Goal: Information Seeking & Learning: Find specific fact

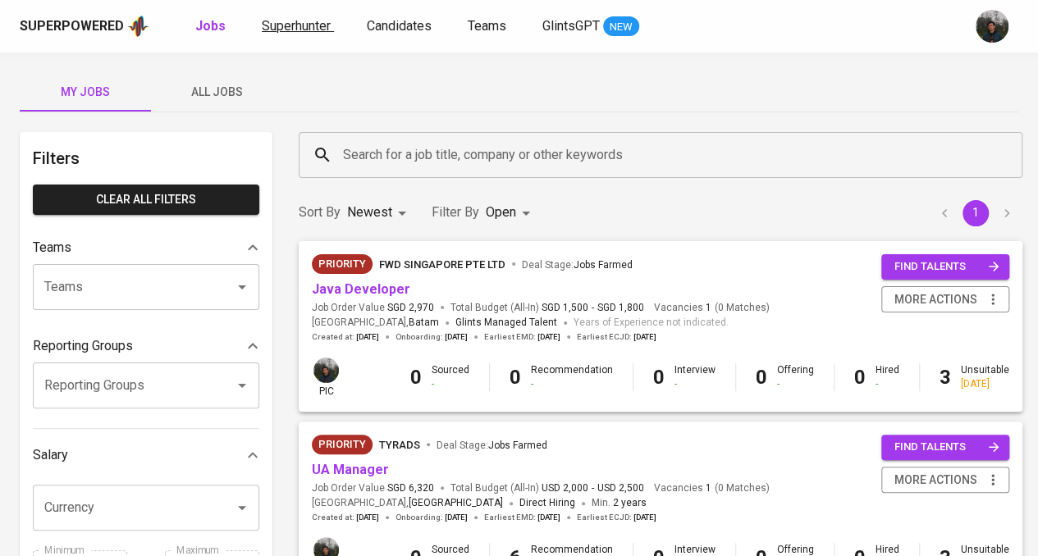
click at [304, 27] on span "Superhunter" at bounding box center [296, 26] width 69 height 16
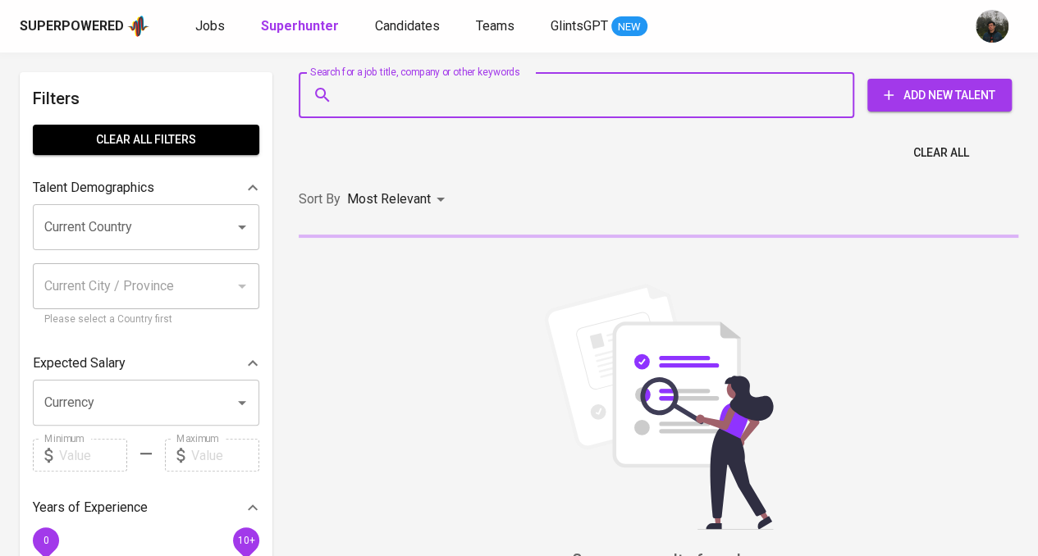
click at [416, 86] on input "Search for a job title, company or other keywords" at bounding box center [580, 95] width 483 height 31
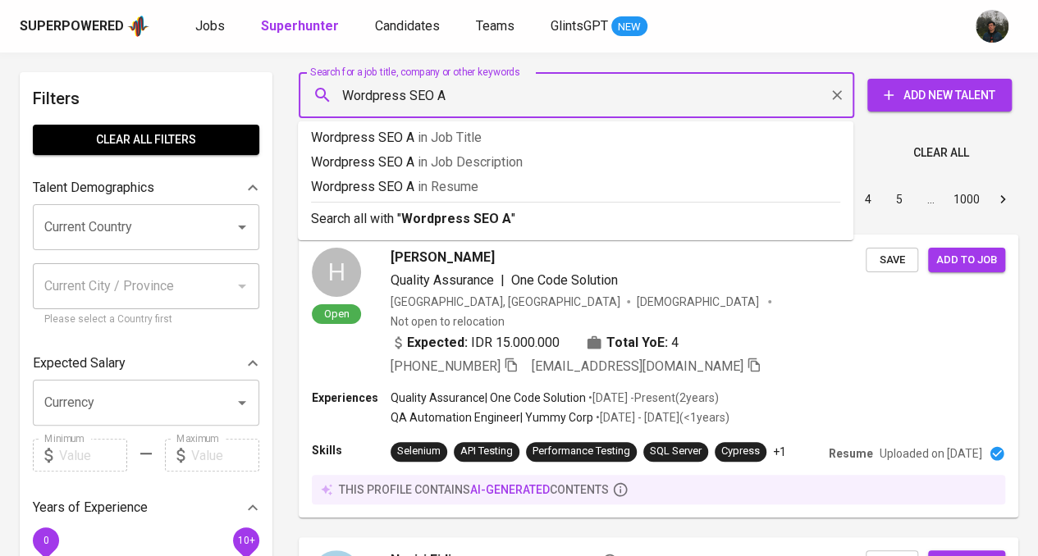
type input "Wordpress SEO"
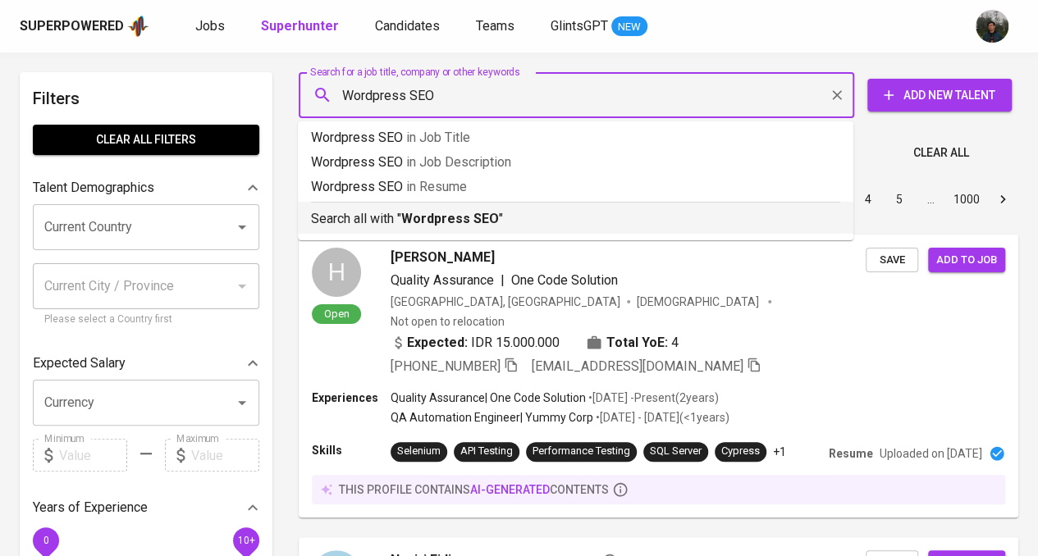
click at [497, 212] on b "Wordpress SEO" at bounding box center [450, 219] width 98 height 16
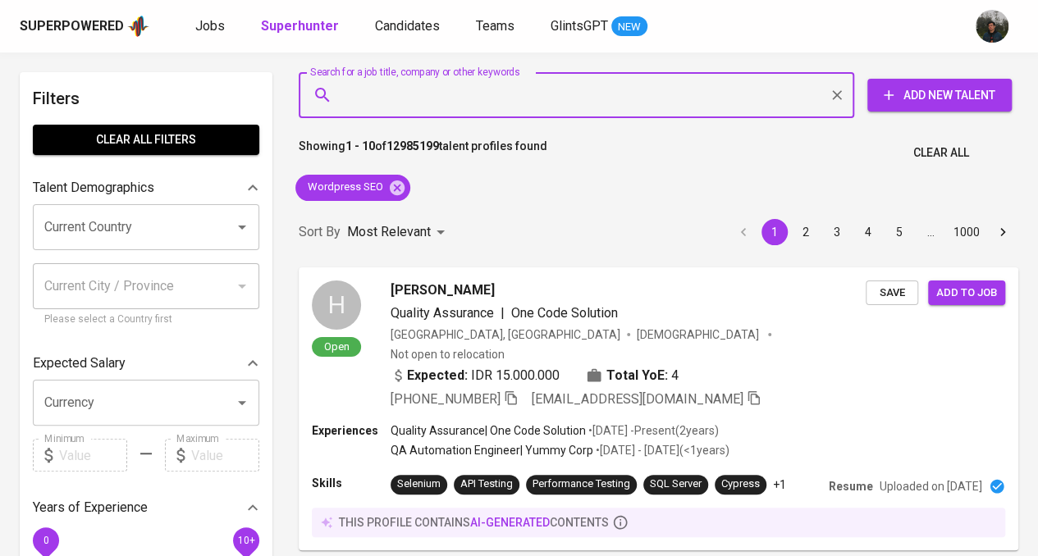
click at [529, 98] on input "Search for a job title, company or other keywords" at bounding box center [580, 95] width 483 height 31
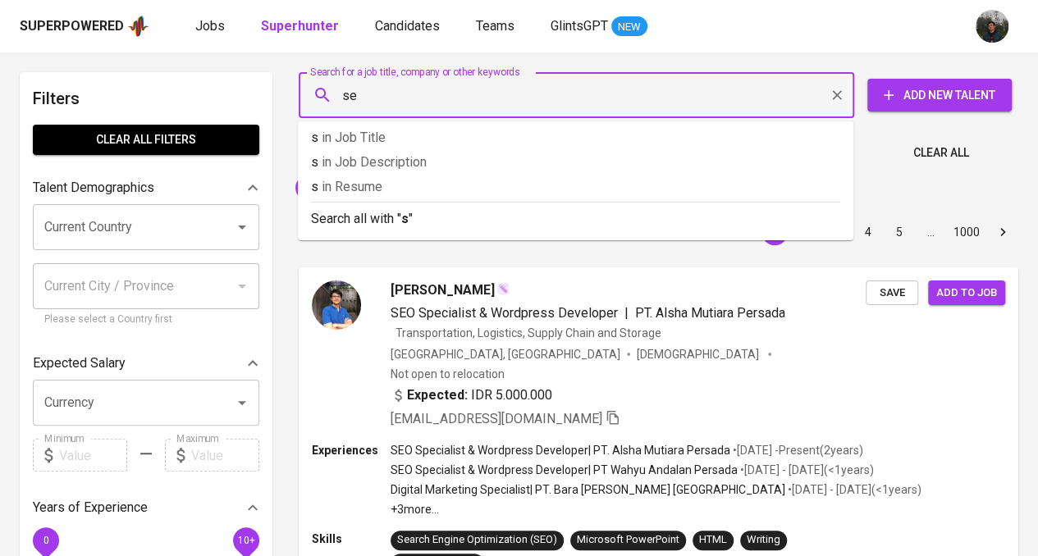
type input "s"
type input "SEO"
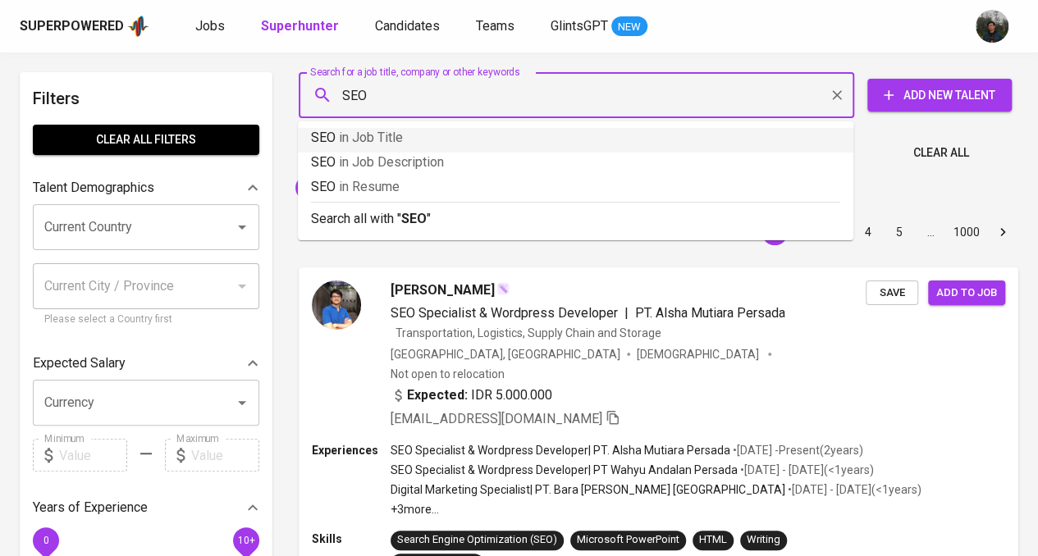
click at [510, 136] on p "SEO in Job Title" at bounding box center [575, 138] width 529 height 20
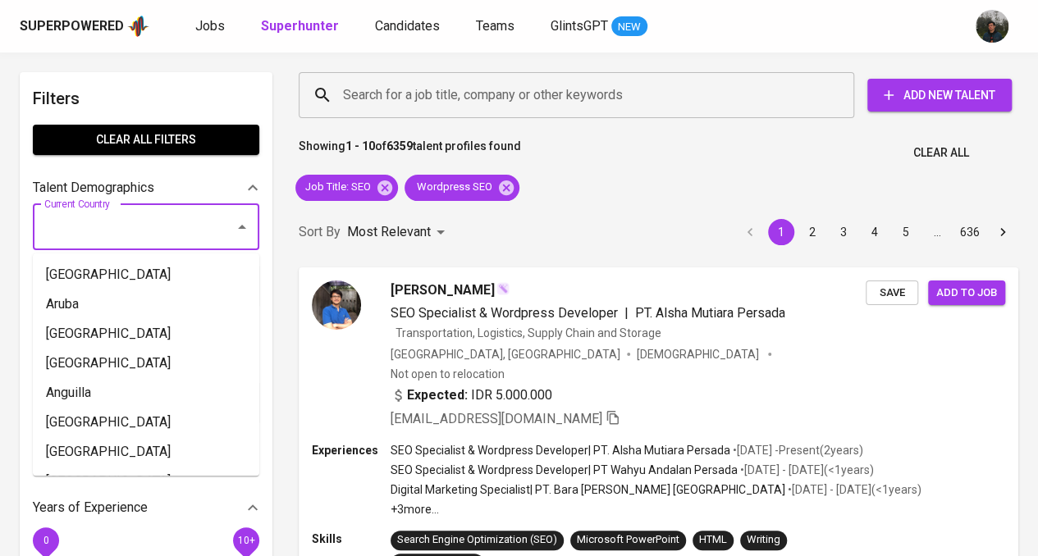
click at [120, 217] on input "Current Country" at bounding box center [123, 227] width 166 height 31
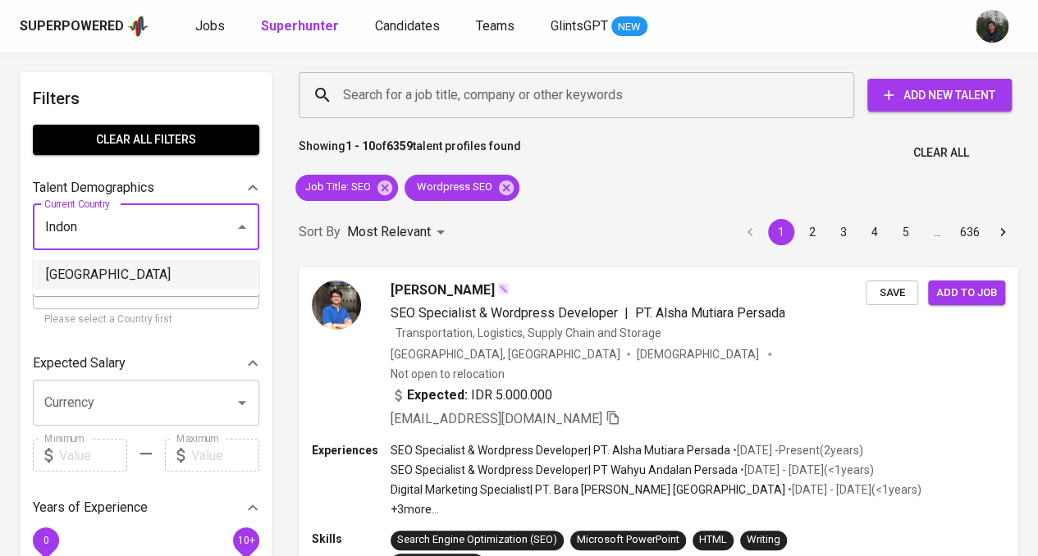
click at [138, 282] on li "[GEOGRAPHIC_DATA]" at bounding box center [146, 275] width 226 height 30
type input "[GEOGRAPHIC_DATA]"
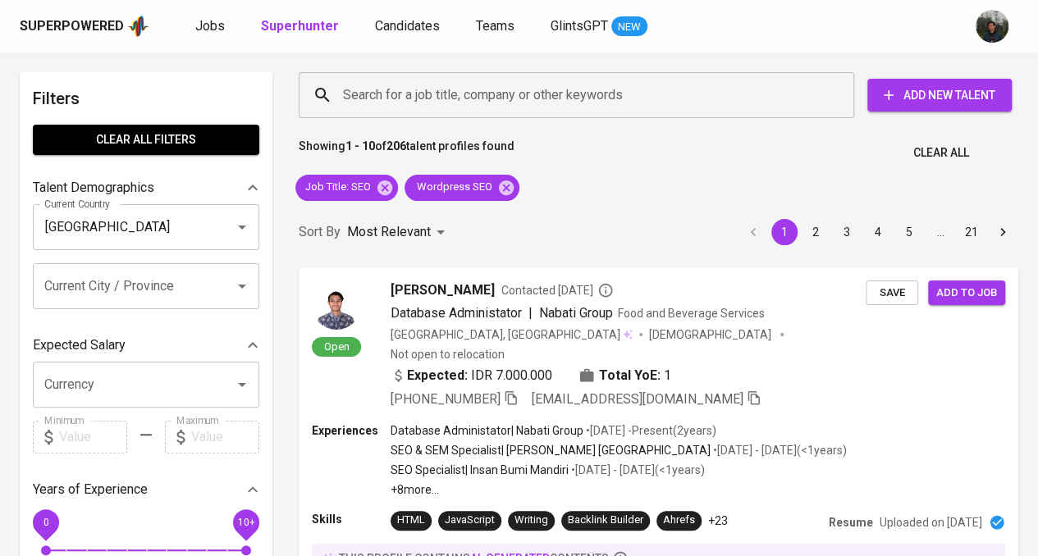
scroll to position [174, 0]
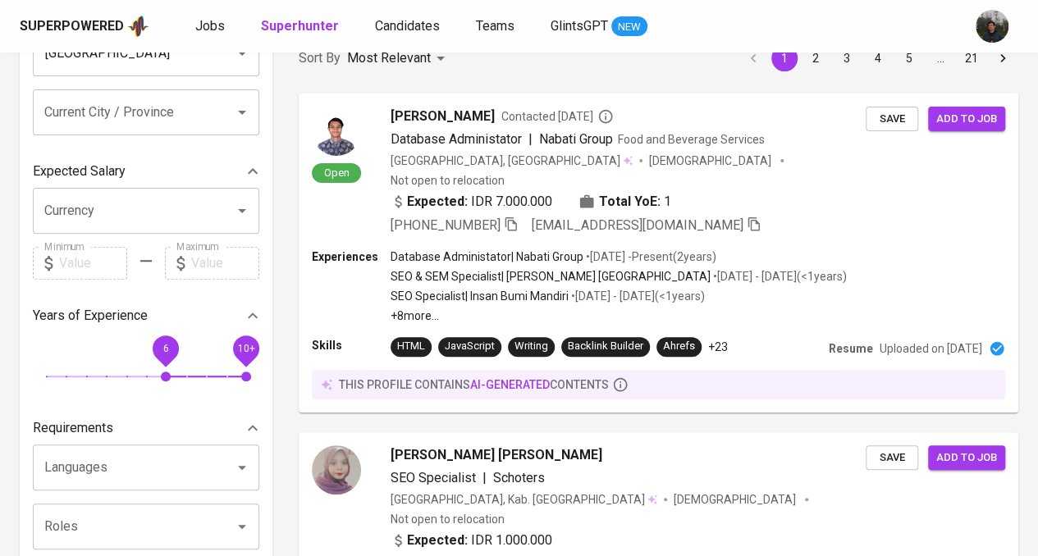
drag, startPoint x: 47, startPoint y: 376, endPoint x: 171, endPoint y: 378, distance: 123.9
click at [171, 378] on span "6" at bounding box center [166, 377] width 10 height 10
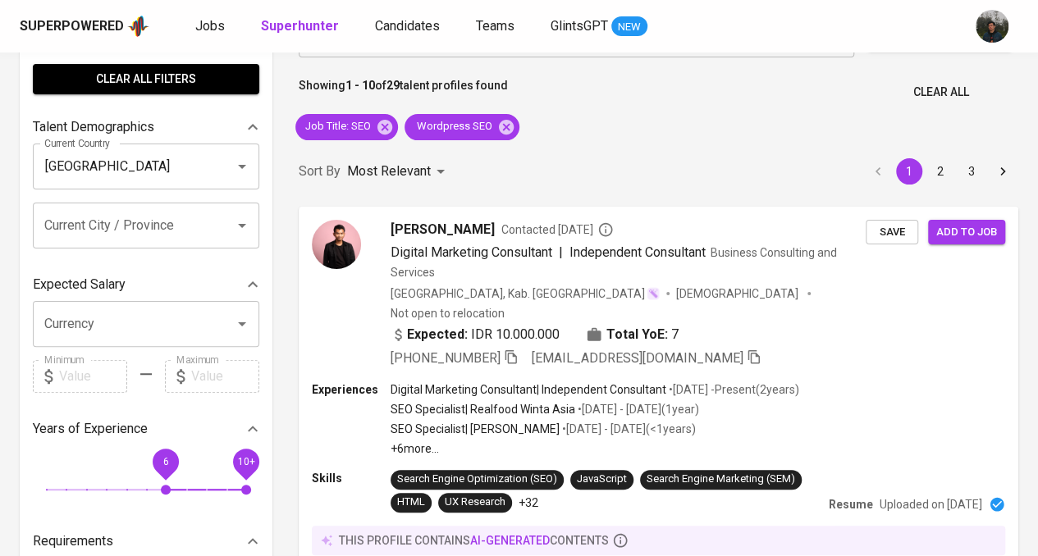
scroll to position [82, 0]
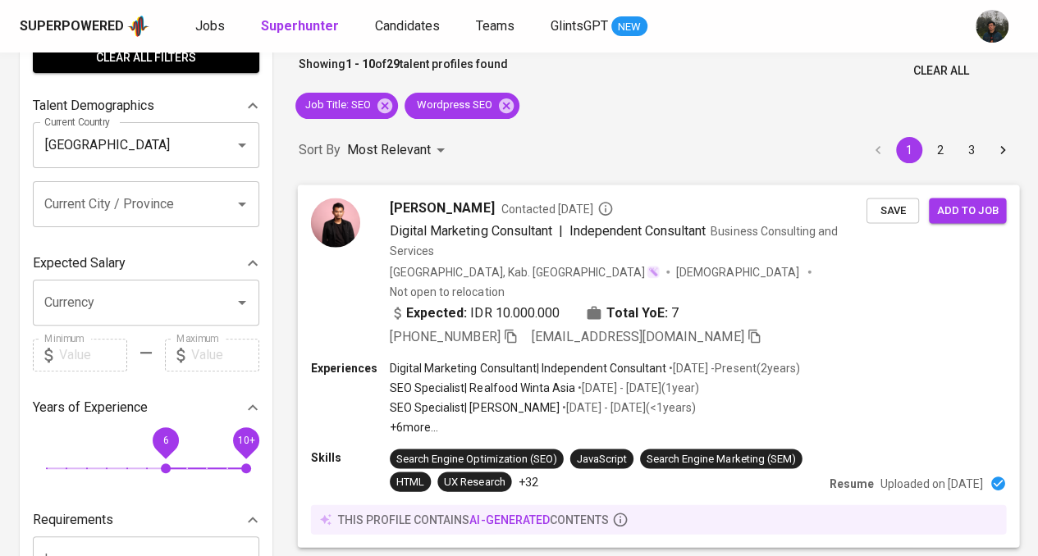
click at [830, 373] on div "Experiences Digital Marketing Consultant | Independent Consultant • [DATE] - Pr…" at bounding box center [659, 397] width 696 height 75
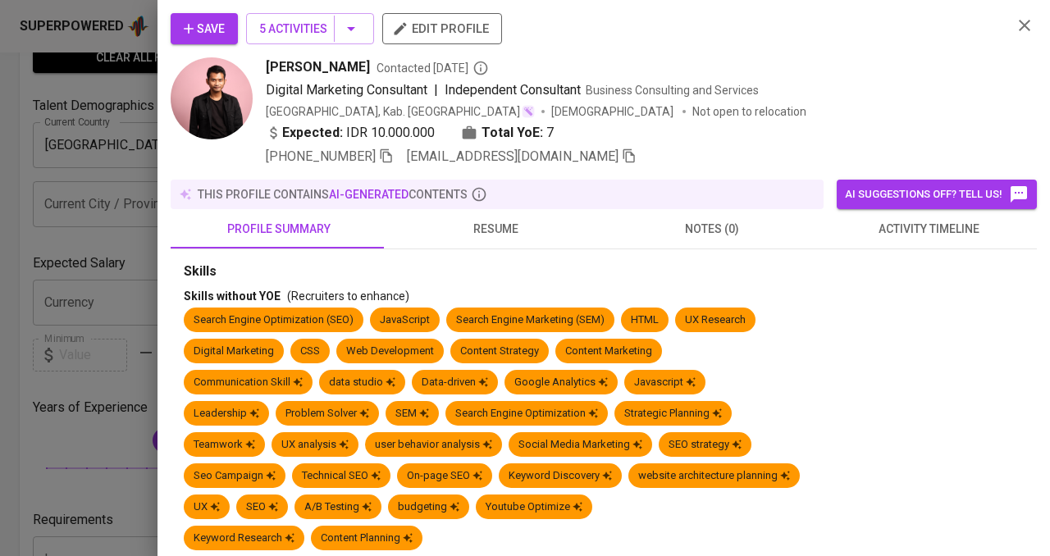
click at [96, 188] on div at bounding box center [525, 278] width 1050 height 556
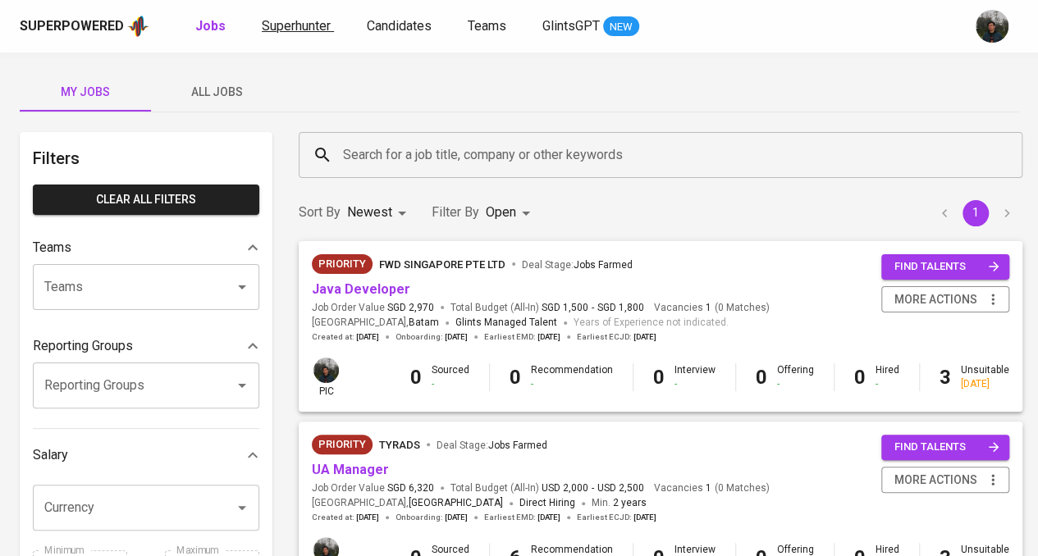
click at [298, 20] on span "Superhunter" at bounding box center [296, 26] width 69 height 16
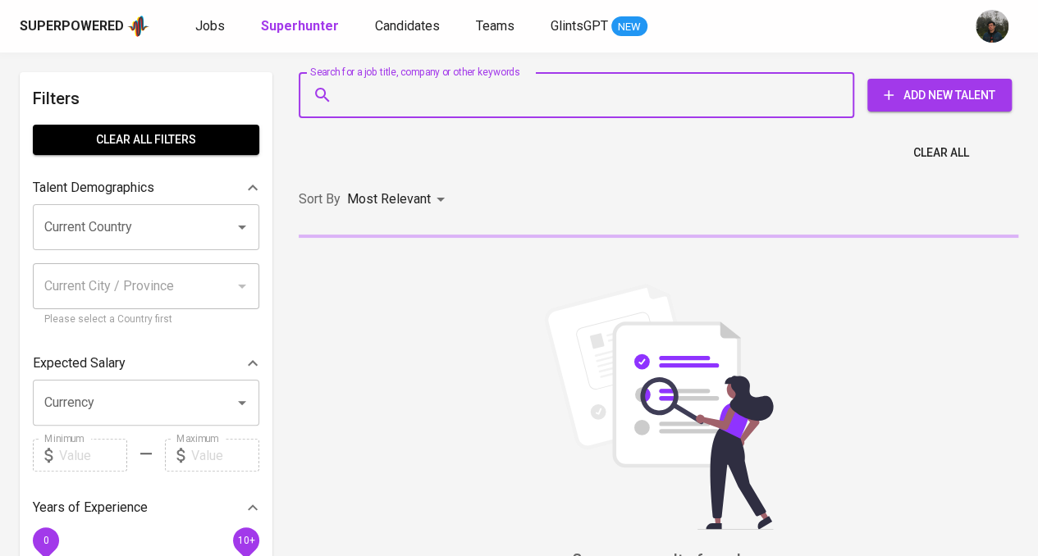
click at [400, 98] on input "Search for a job title, company or other keywords" at bounding box center [580, 95] width 483 height 31
paste input "kharismisbakhul@gmail.com"
type input "kharismisbakhul@gmail.com"
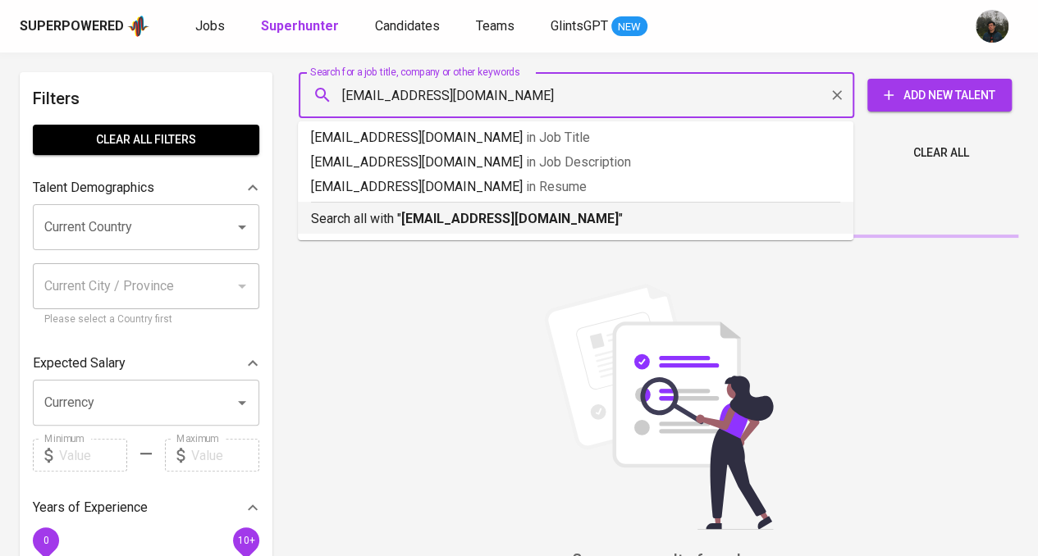
click at [417, 229] on li "Search all with " kharismisbakhul@gmail.com "" at bounding box center [575, 218] width 555 height 32
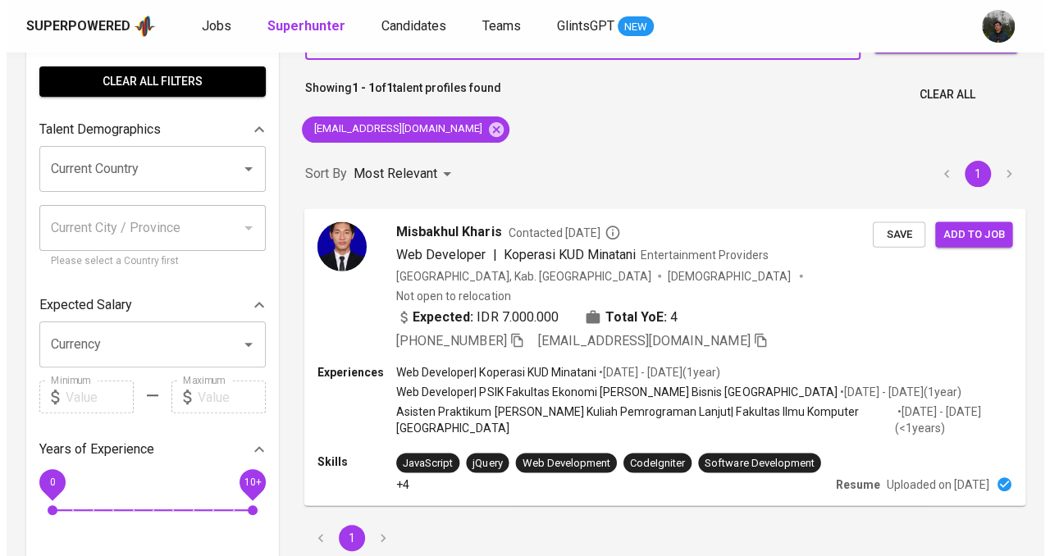
scroll to position [82, 0]
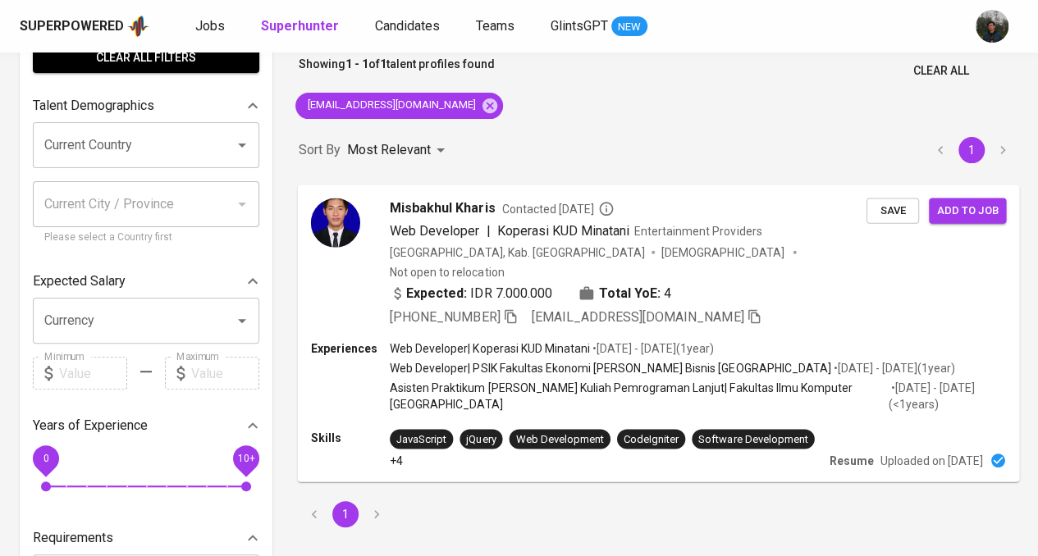
click at [800, 283] on div "Expected: IDR 7.000.000 Total YoE: 4" at bounding box center [628, 295] width 477 height 24
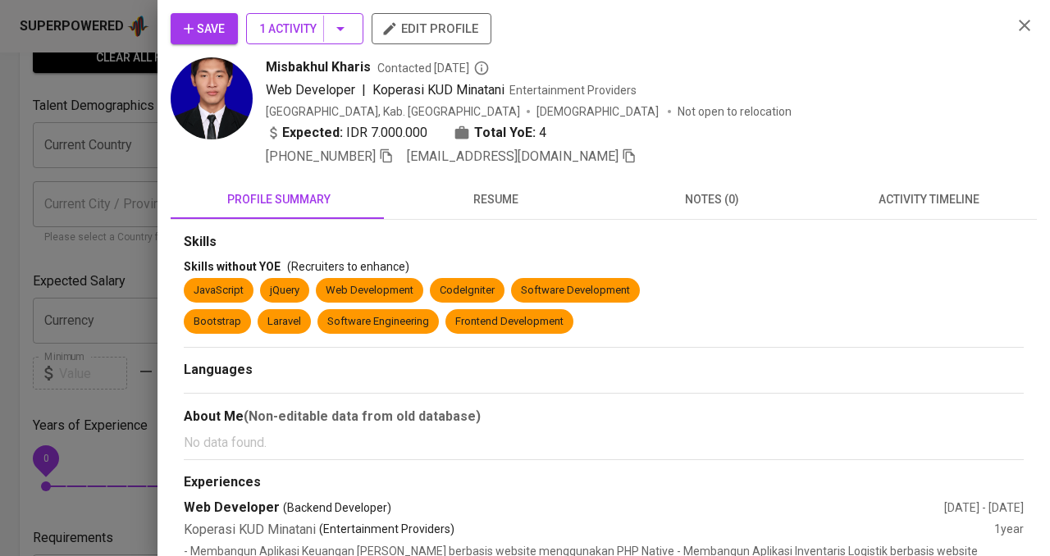
click at [335, 22] on icon "button" at bounding box center [341, 29] width 20 height 20
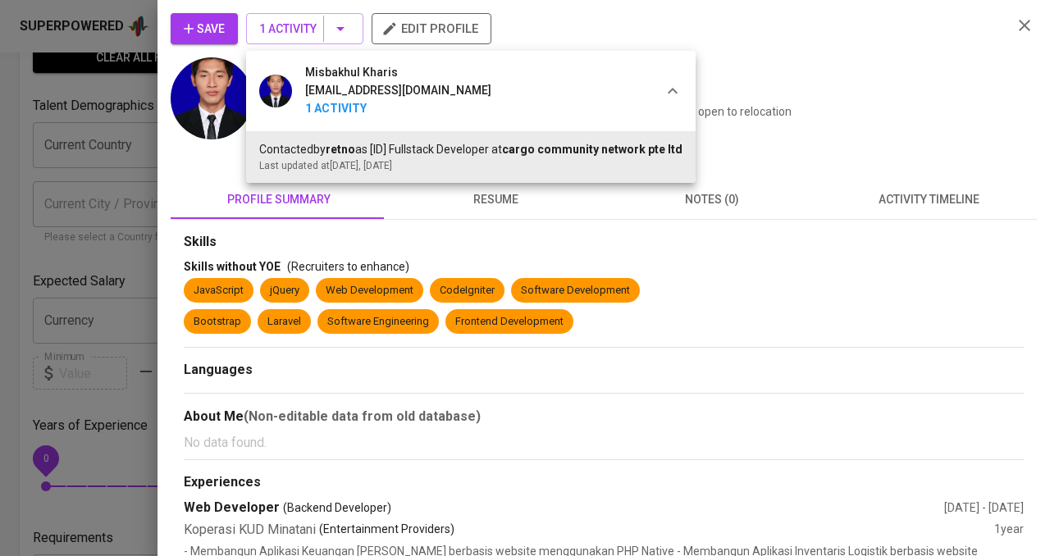
click at [812, 66] on div at bounding box center [525, 278] width 1050 height 556
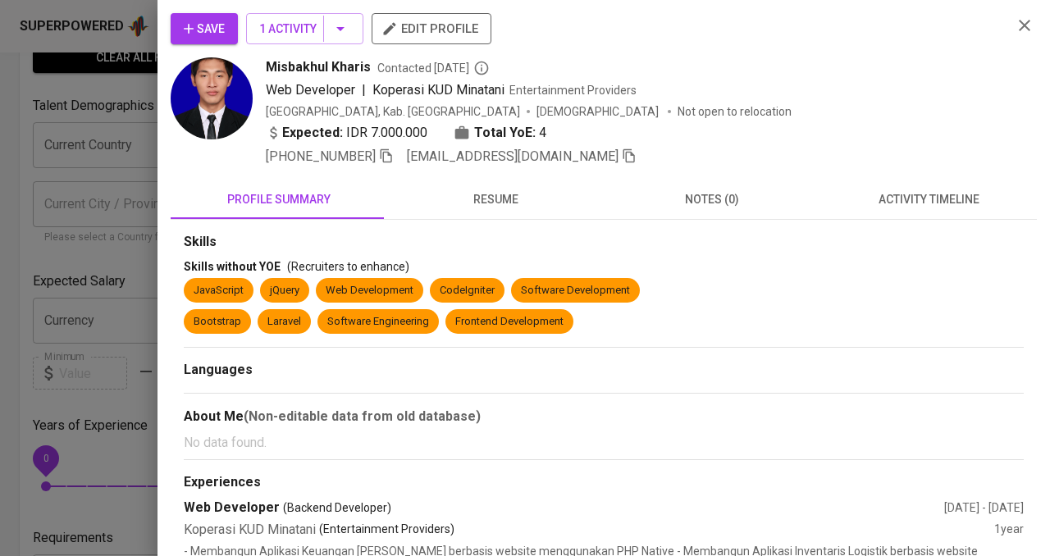
click at [203, 30] on span "Save" at bounding box center [204, 29] width 41 height 21
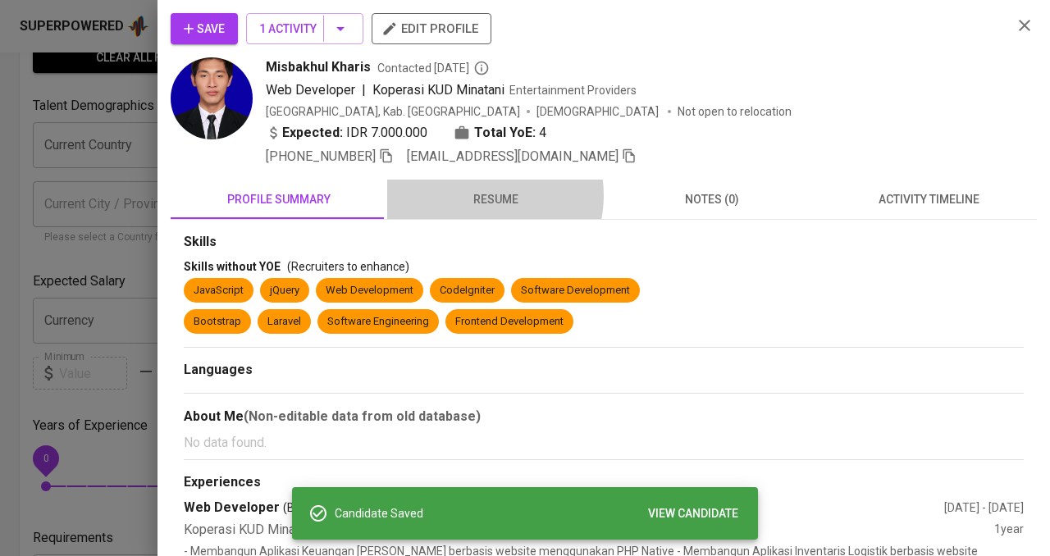
click at [477, 194] on span "resume" at bounding box center [495, 199] width 197 height 21
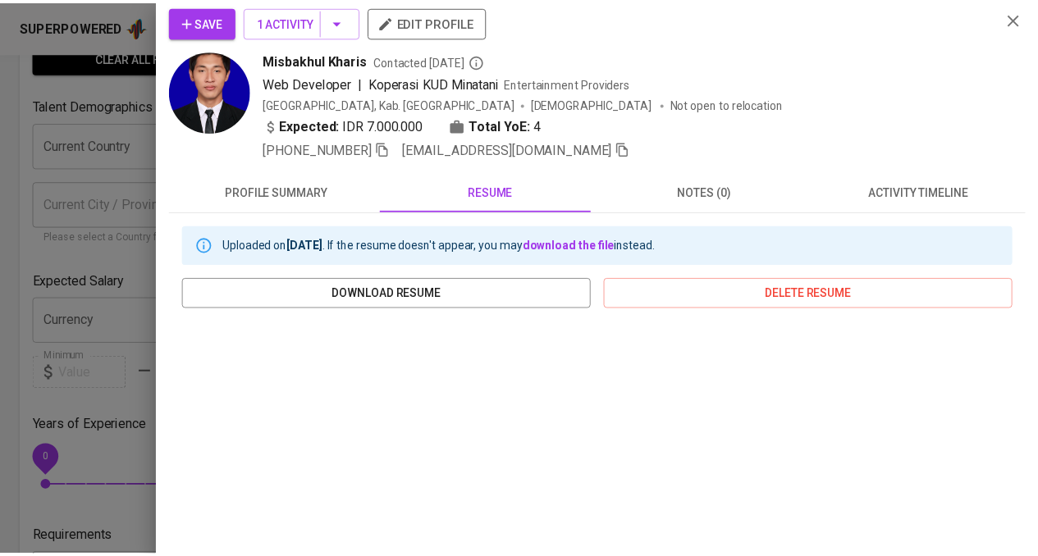
scroll to position [0, 0]
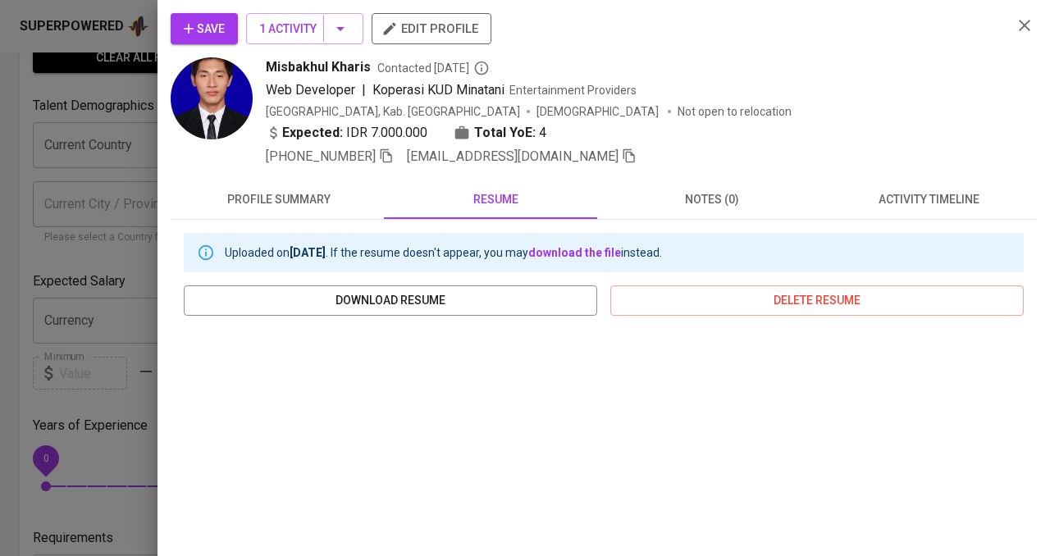
click at [192, 22] on icon "button" at bounding box center [188, 29] width 16 height 16
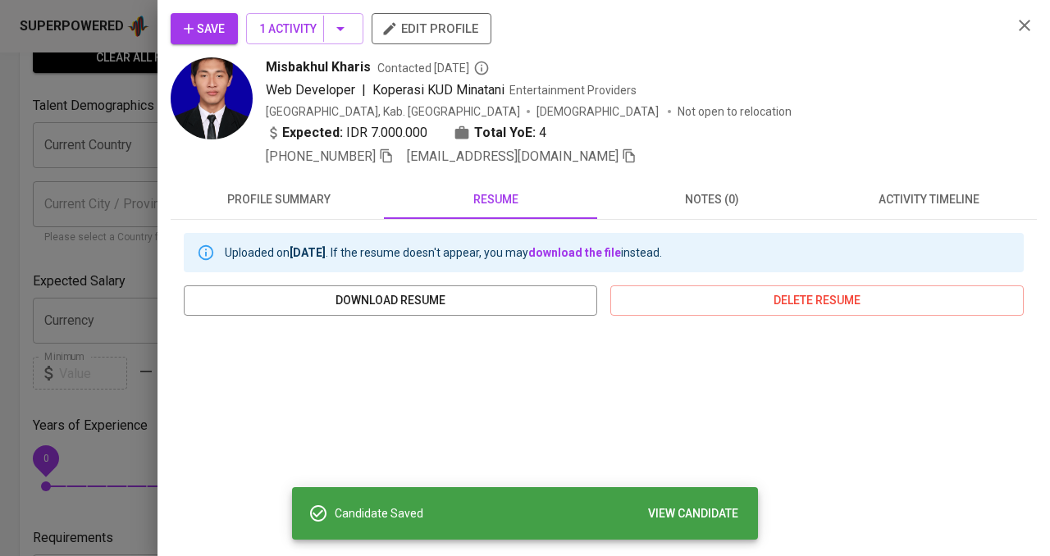
click at [87, 219] on div at bounding box center [525, 278] width 1050 height 556
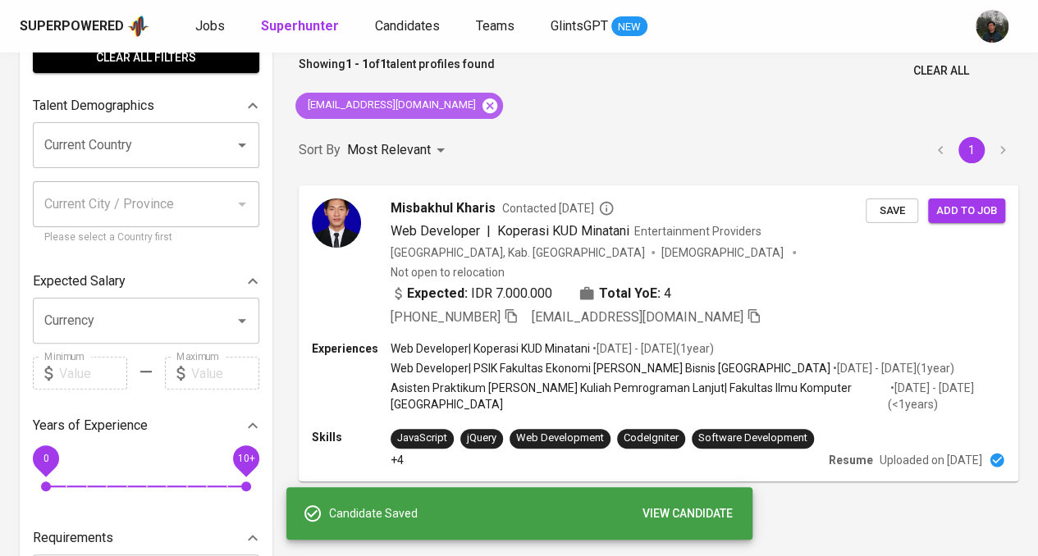
click at [482, 107] on icon at bounding box center [489, 105] width 15 height 15
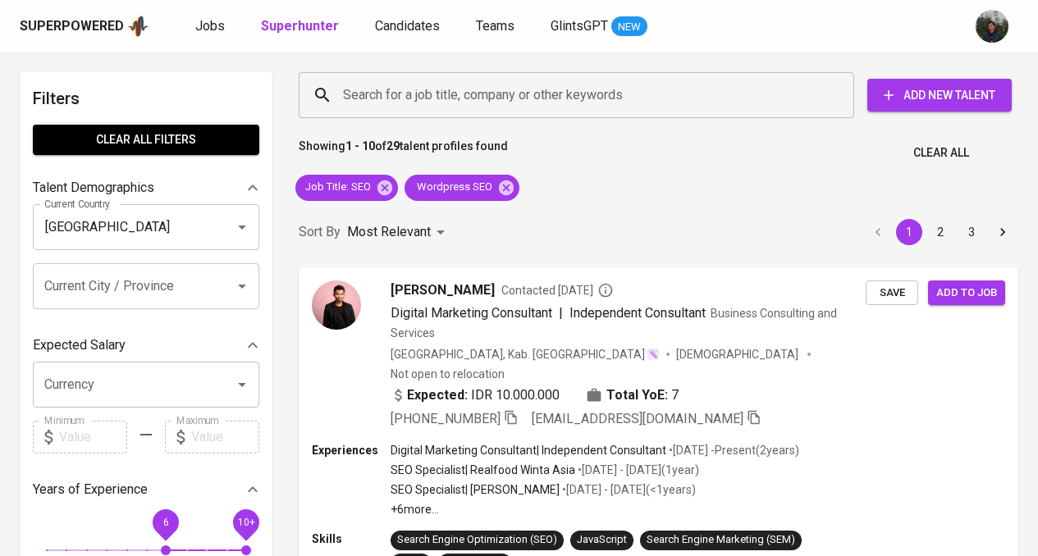
scroll to position [82, 0]
